Goal: Transaction & Acquisition: Purchase product/service

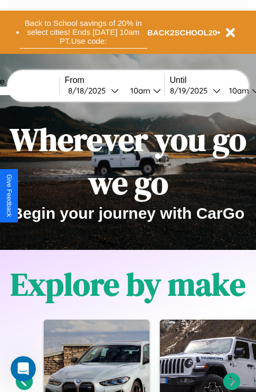
click at [83, 32] on button "Back to School savings of 20% in select cities! Ends [DATE] 10am PT. Use code:" at bounding box center [84, 32] width 128 height 33
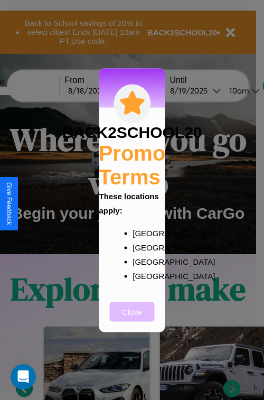
click at [132, 319] on button "Close" at bounding box center [132, 312] width 45 height 20
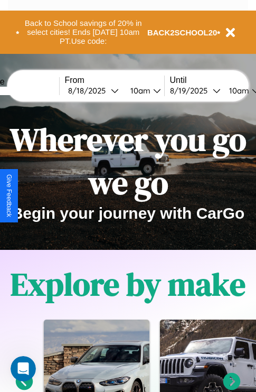
scroll to position [163, 0]
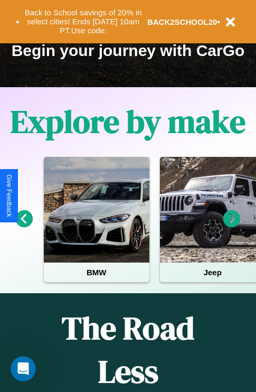
click at [232, 226] on icon at bounding box center [232, 218] width 17 height 17
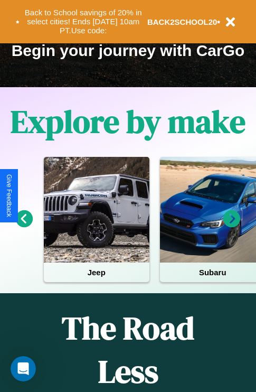
click at [24, 226] on icon at bounding box center [24, 218] width 17 height 17
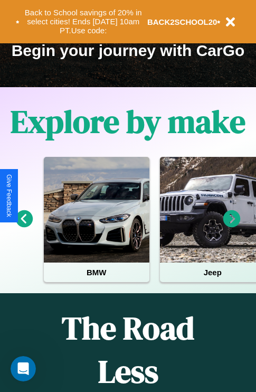
click at [232, 226] on icon at bounding box center [232, 218] width 17 height 17
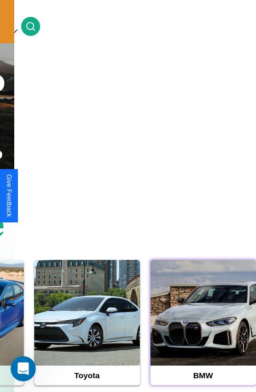
click at [203, 329] on div at bounding box center [204, 313] width 106 height 106
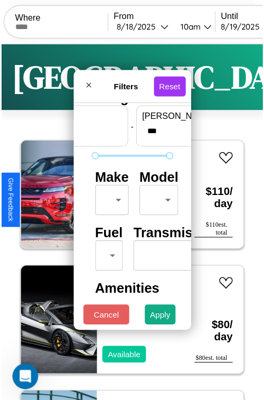
scroll to position [31, 0]
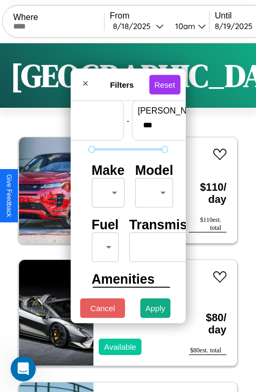
click at [106, 190] on body "CarGo Where From 8 / 18 / 2025 10am Until 8 / 19 / 2025 10am Become a Host Logi…" at bounding box center [128, 218] width 256 height 436
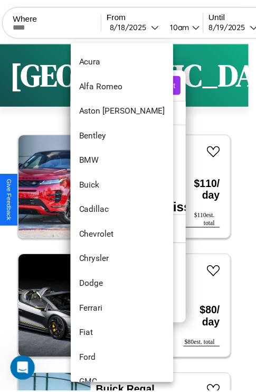
scroll to position [71, 0]
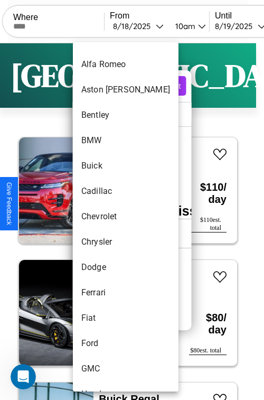
click at [106, 217] on li "Chevrolet" at bounding box center [126, 216] width 106 height 25
type input "*********"
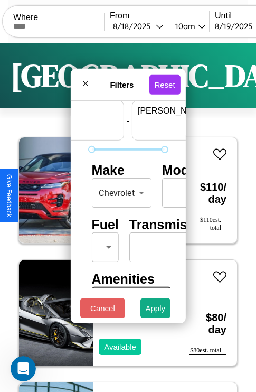
scroll to position [31, 66]
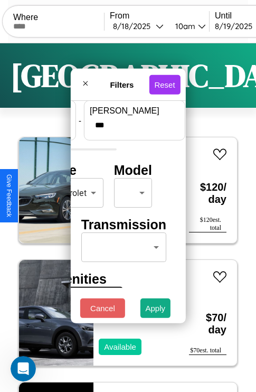
type input "***"
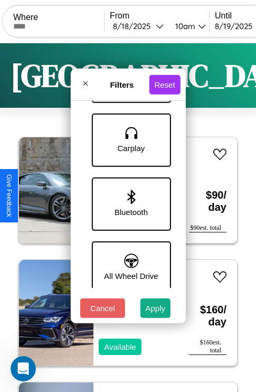
scroll to position [726, 0]
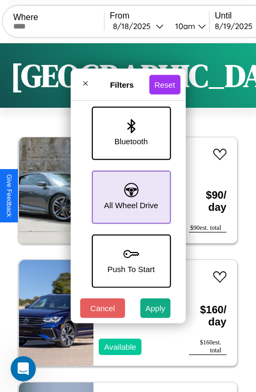
type input "**"
click at [130, 192] on icon at bounding box center [131, 190] width 14 height 14
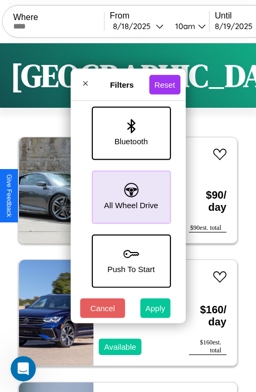
click at [156, 311] on button "Apply" at bounding box center [156, 309] width 31 height 20
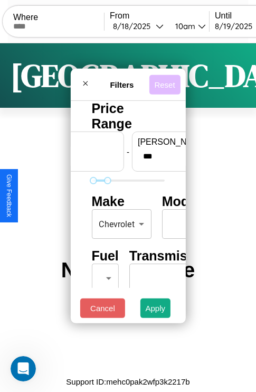
click at [167, 81] on button "Reset" at bounding box center [164, 85] width 31 height 20
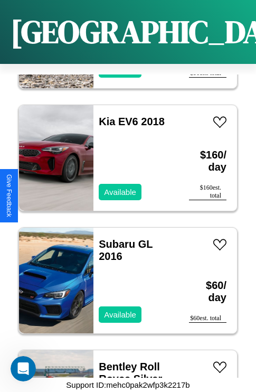
scroll to position [14882, 0]
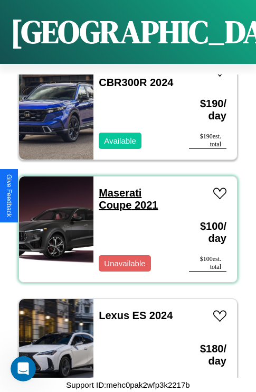
click at [117, 187] on link "Maserati Coupe 2021" at bounding box center [128, 199] width 59 height 24
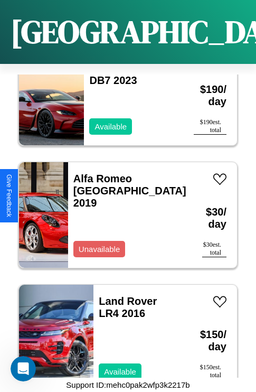
scroll to position [1634, 0]
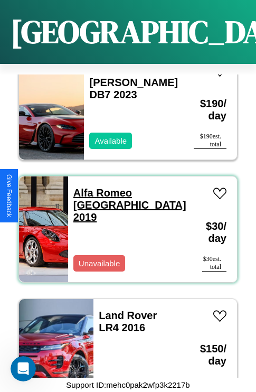
click at [125, 187] on link "Alfa Romeo Milano 2019" at bounding box center [129, 205] width 113 height 36
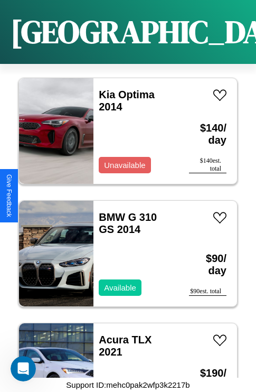
scroll to position [17213, 0]
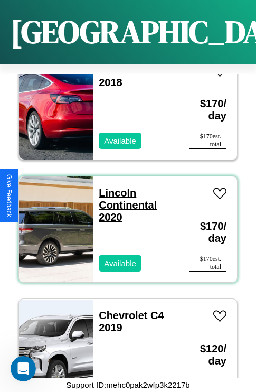
click at [114, 187] on link "Lincoln Continental 2020" at bounding box center [128, 205] width 58 height 36
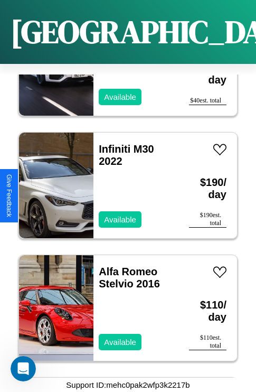
scroll to position [7890, 0]
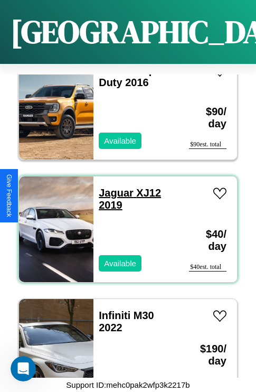
click at [113, 187] on link "Jaguar XJ12 2019" at bounding box center [130, 199] width 62 height 24
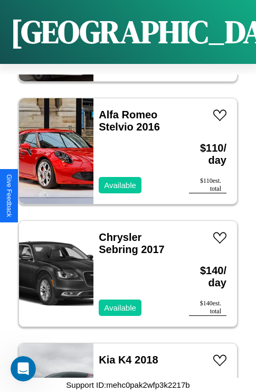
scroll to position [8258, 0]
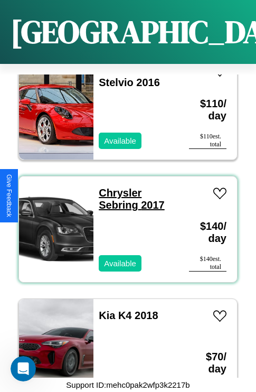
click at [117, 187] on link "Chrysler Sebring 2017" at bounding box center [132, 199] width 66 height 24
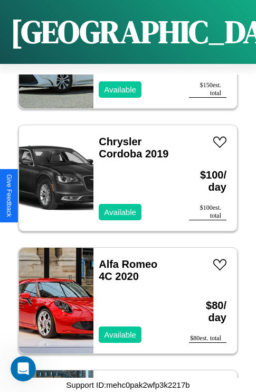
scroll to position [14760, 0]
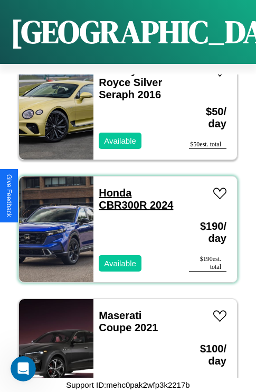
click at [112, 187] on link "Honda CBR300R 2024" at bounding box center [136, 199] width 75 height 24
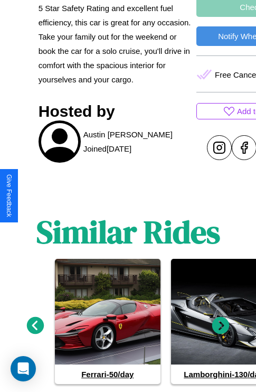
scroll to position [479, 0]
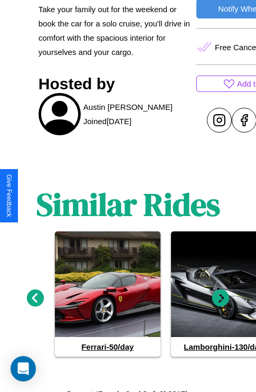
click at [221, 294] on icon at bounding box center [221, 297] width 17 height 17
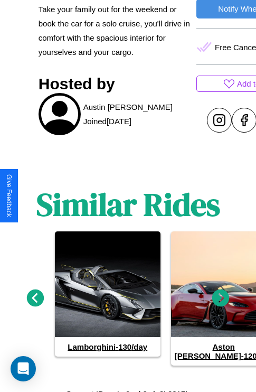
click at [221, 294] on icon at bounding box center [221, 297] width 17 height 17
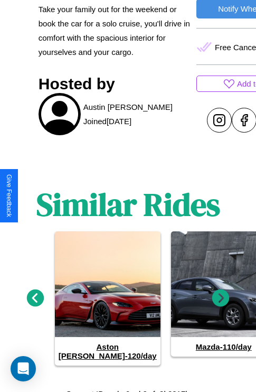
click at [221, 294] on icon at bounding box center [221, 297] width 17 height 17
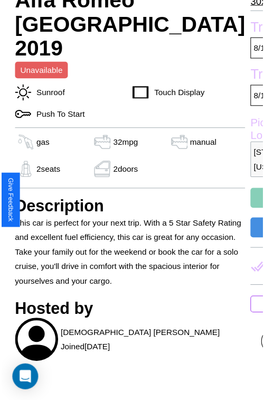
scroll to position [346, 36]
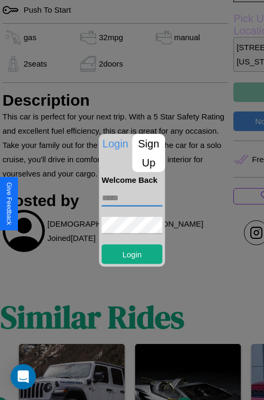
click at [132, 198] on input "text" at bounding box center [132, 197] width 61 height 17
type input "**********"
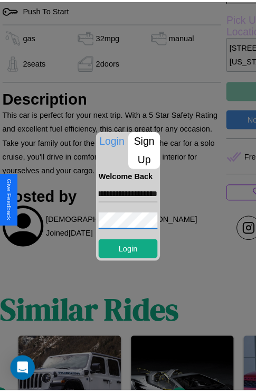
scroll to position [0, 0]
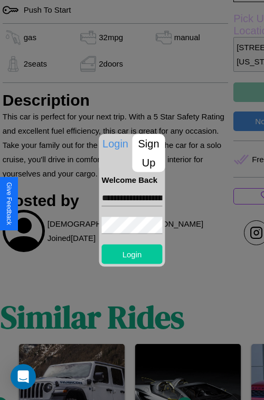
click at [132, 254] on button "Login" at bounding box center [132, 254] width 61 height 20
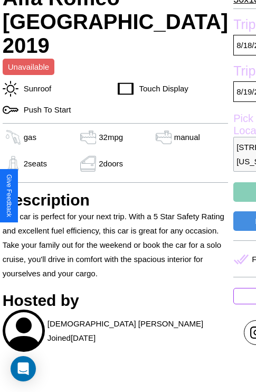
scroll to position [242, 36]
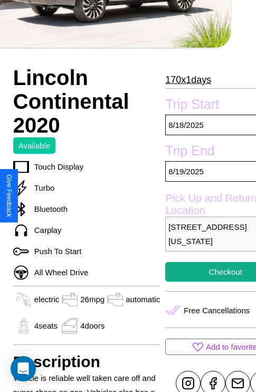
scroll to position [303, 51]
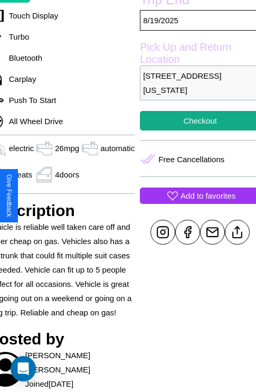
click at [196, 196] on p "Add to favorites" at bounding box center [208, 196] width 55 height 14
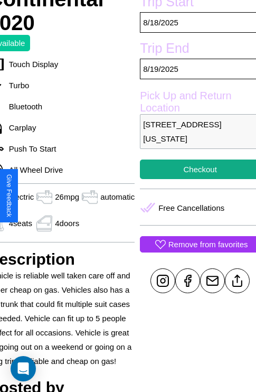
scroll to position [228, 51]
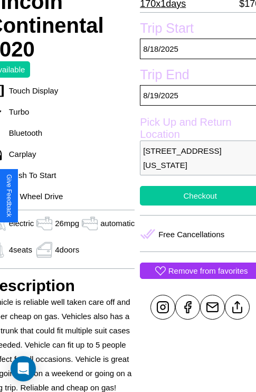
click at [196, 196] on button "Checkout" at bounding box center [200, 196] width 121 height 20
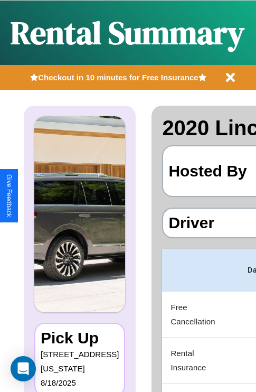
scroll to position [0, 200]
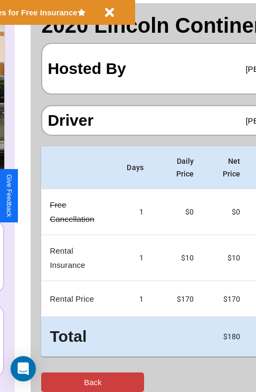
click at [51, 382] on button "Back" at bounding box center [92, 383] width 103 height 20
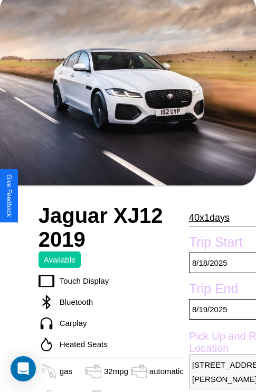
scroll to position [81, 0]
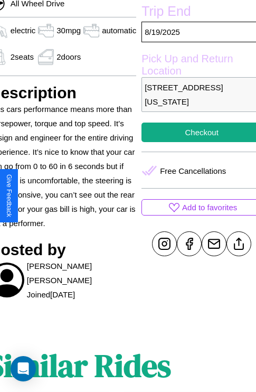
scroll to position [339, 51]
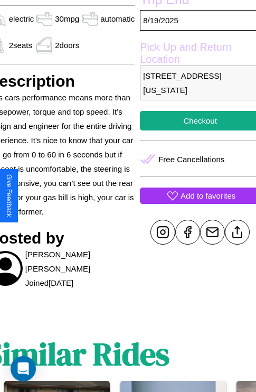
click at [196, 196] on p "Add to favorites" at bounding box center [208, 196] width 55 height 14
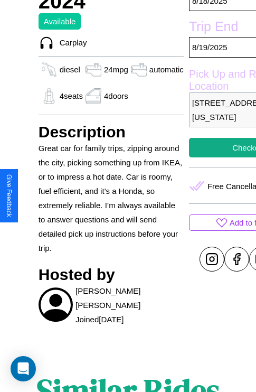
scroll to position [314, 0]
